Goal: Task Accomplishment & Management: Manage account settings

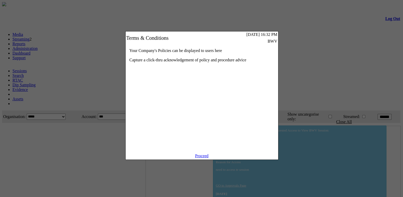
click at [205, 158] on link "Proceed" at bounding box center [201, 155] width 13 height 4
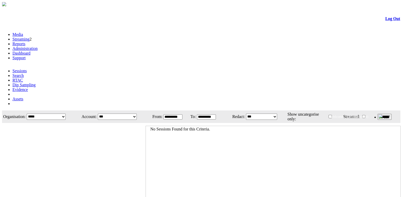
click at [38, 46] on link "Administration" at bounding box center [24, 48] width 25 height 4
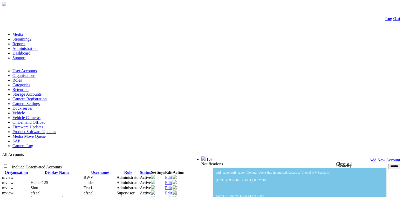
click at [40, 101] on link "Camera Settings" at bounding box center [25, 103] width 27 height 4
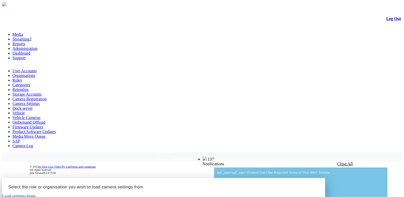
click at [369, 178] on div at bounding box center [202, 178] width 400 height 0
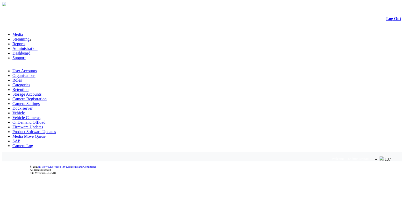
click at [47, 96] on link "Camera Registration" at bounding box center [29, 98] width 34 height 4
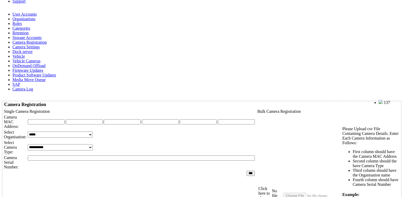
scroll to position [141, 0]
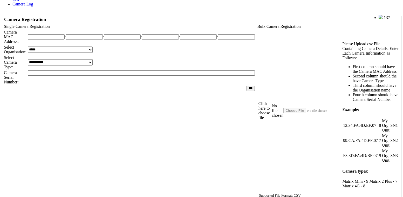
drag, startPoint x: 36, startPoint y: 75, endPoint x: 44, endPoint y: 75, distance: 7.5
drag, startPoint x: 51, startPoint y: 75, endPoint x: 0, endPoint y: 75, distance: 50.6
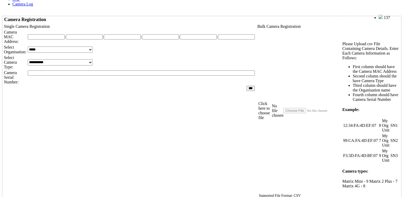
click at [2, 75] on form "Log Out Media Streaming 2 Reports Administration Dashboard Support User Account…" at bounding box center [201, 115] width 399 height 498
drag, startPoint x: 43, startPoint y: 73, endPoint x: 10, endPoint y: 75, distance: 33.5
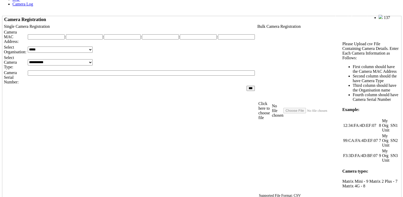
drag, startPoint x: 28, startPoint y: 94, endPoint x: 55, endPoint y: 94, distance: 26.7
drag, startPoint x: 43, startPoint y: 90, endPoint x: 17, endPoint y: 106, distance: 30.3
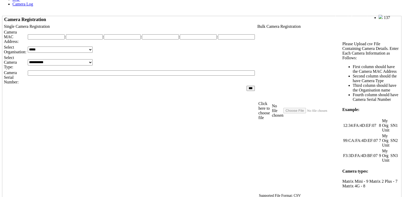
drag, startPoint x: 12, startPoint y: 106, endPoint x: 54, endPoint y: 106, distance: 41.5
